Goal: Find specific page/section: Find specific page/section

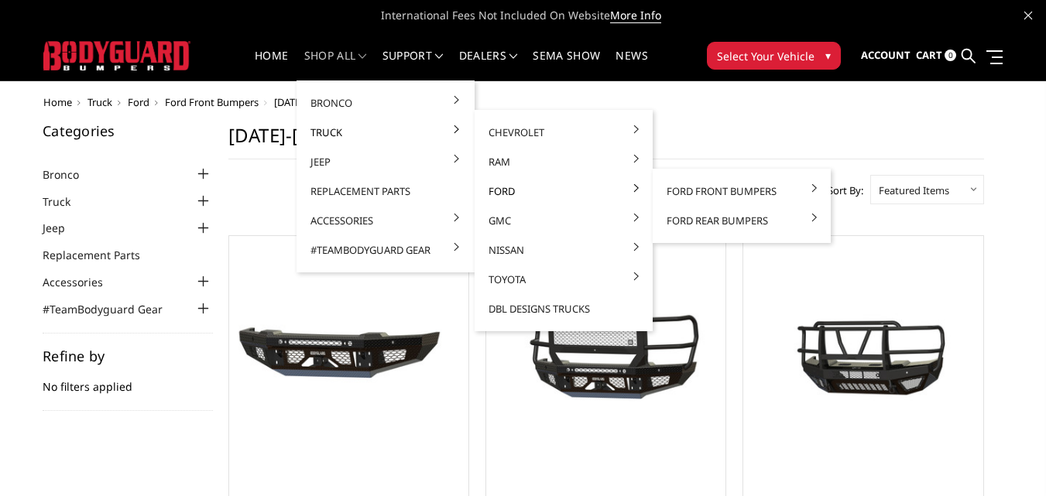
click at [496, 190] on link "Ford" at bounding box center [564, 191] width 166 height 29
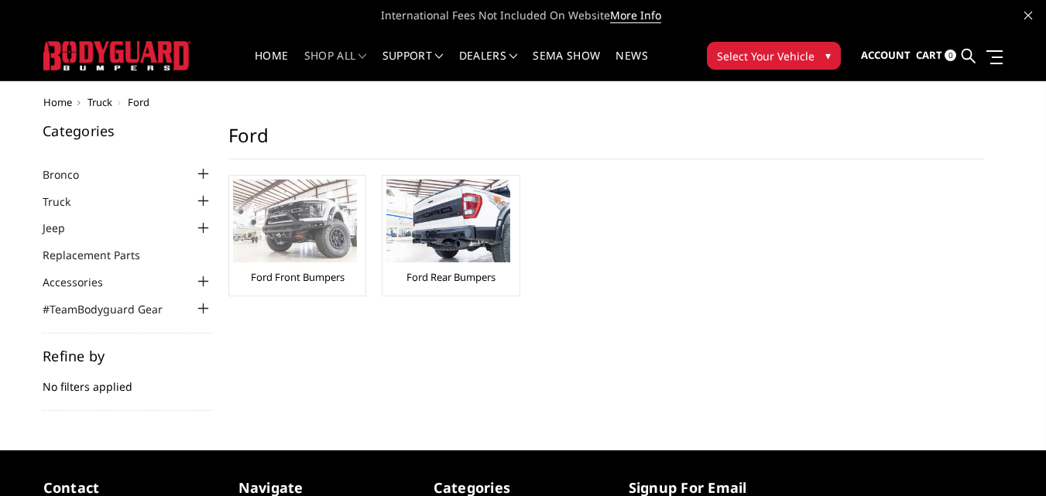
click at [310, 227] on img at bounding box center [295, 221] width 124 height 83
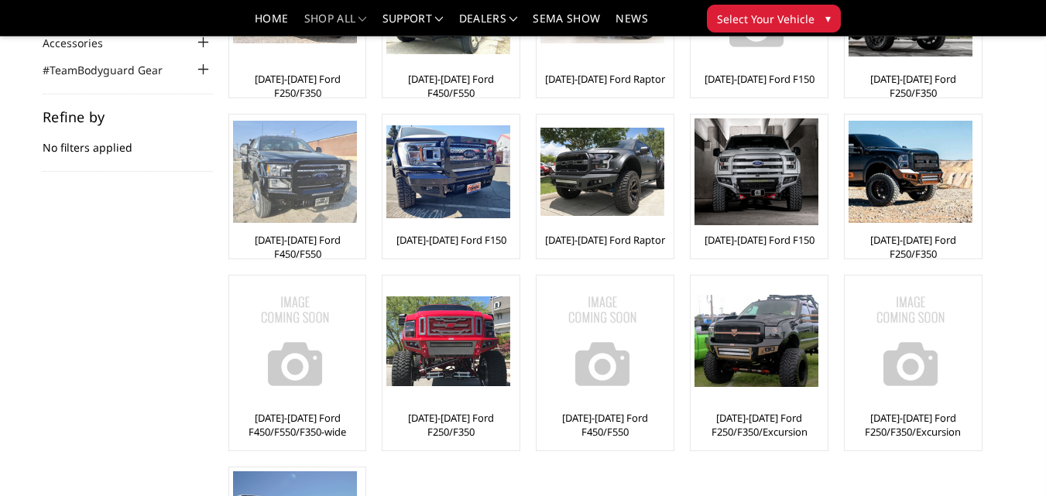
scroll to position [310, 0]
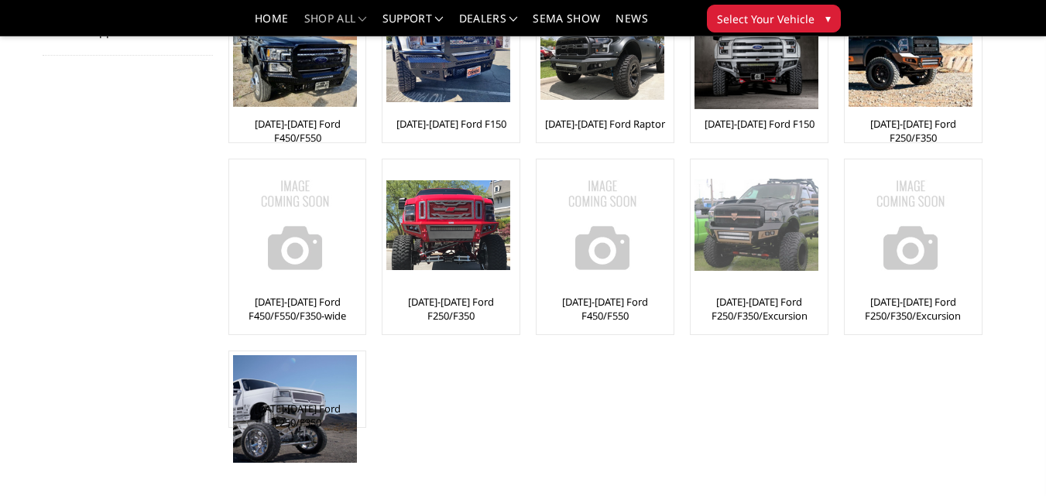
click at [767, 225] on img at bounding box center [757, 225] width 124 height 92
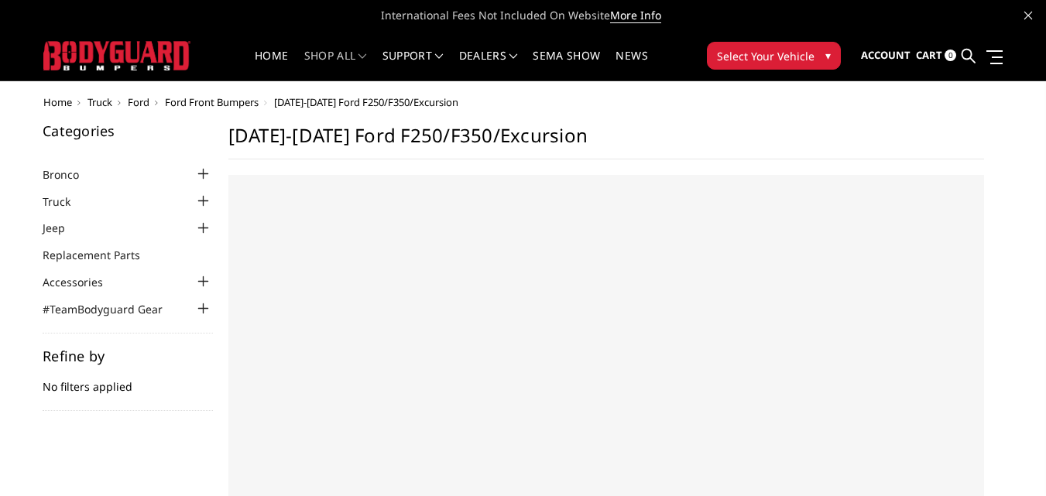
select select "US"
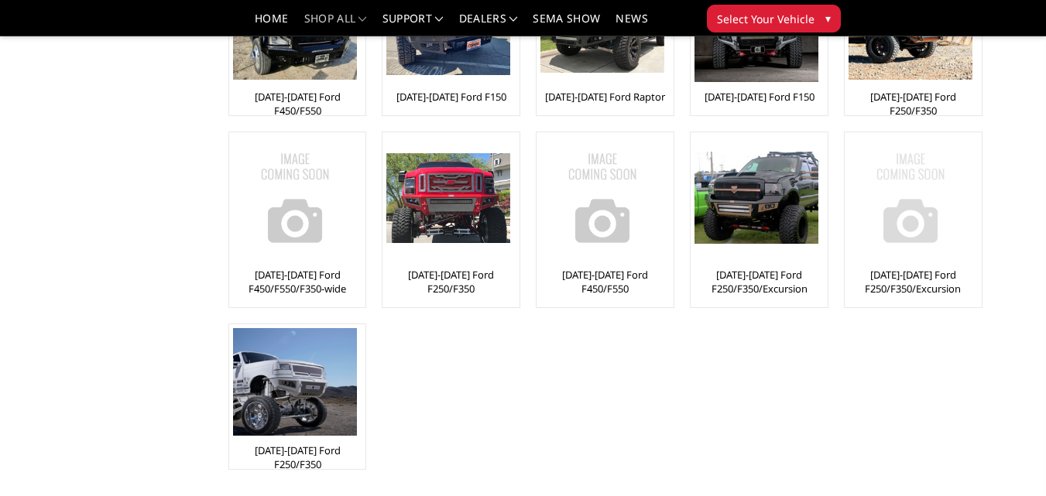
scroll to position [310, 0]
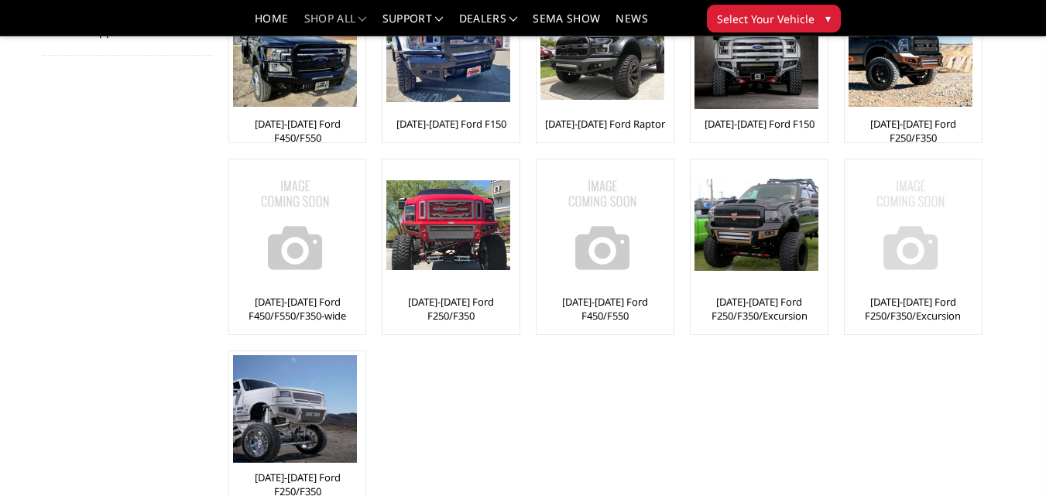
click at [918, 214] on img at bounding box center [911, 225] width 124 height 124
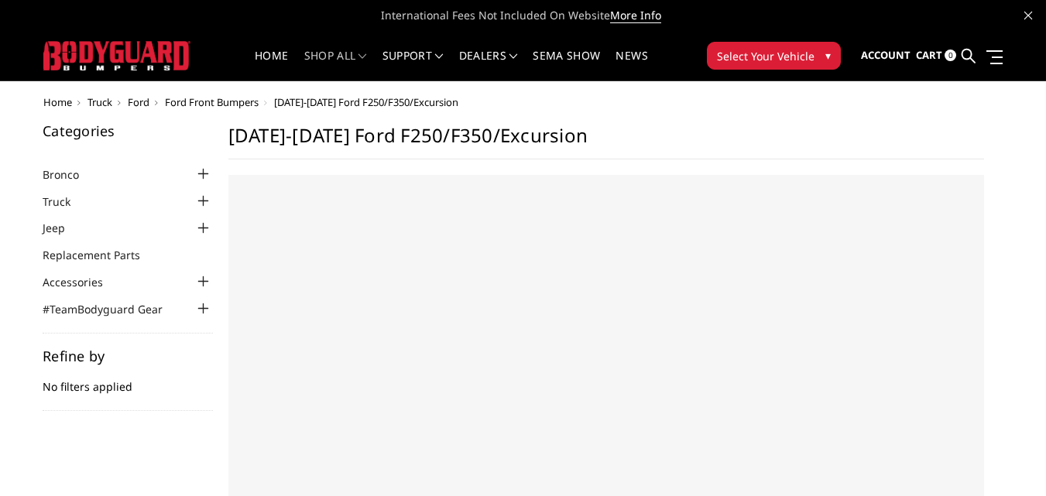
select select "US"
